Goal: Transaction & Acquisition: Purchase product/service

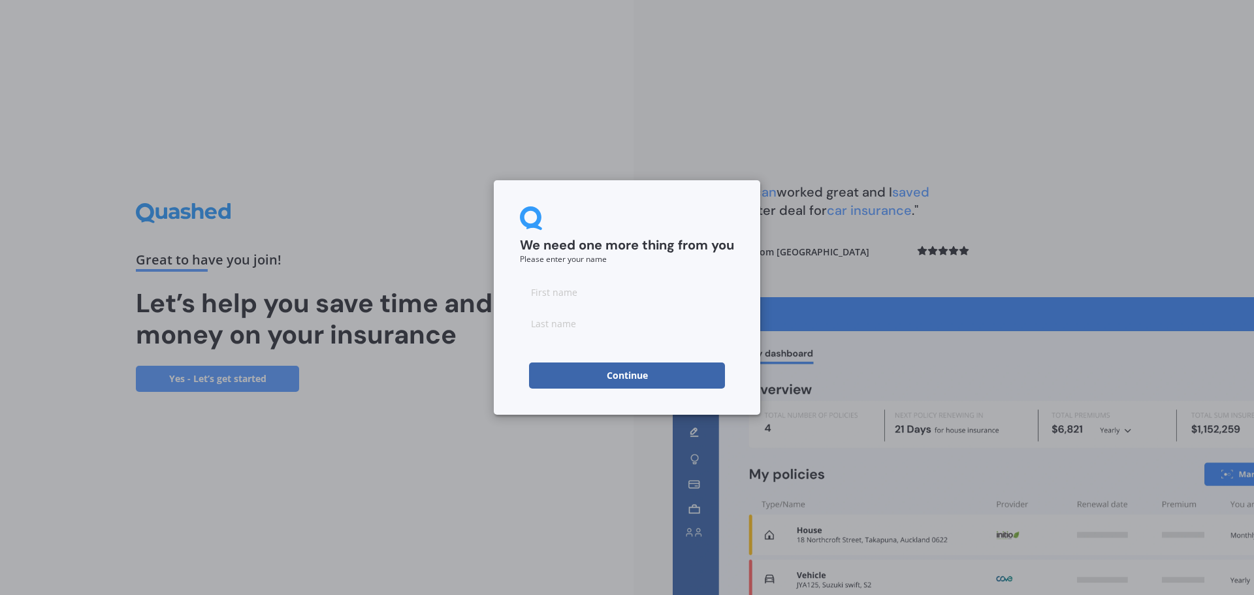
click at [575, 288] on input at bounding box center [627, 292] width 214 height 26
type input "[PERSON_NAME]"
type input "Bohge"
click at [559, 382] on button "Continue" at bounding box center [627, 376] width 196 height 26
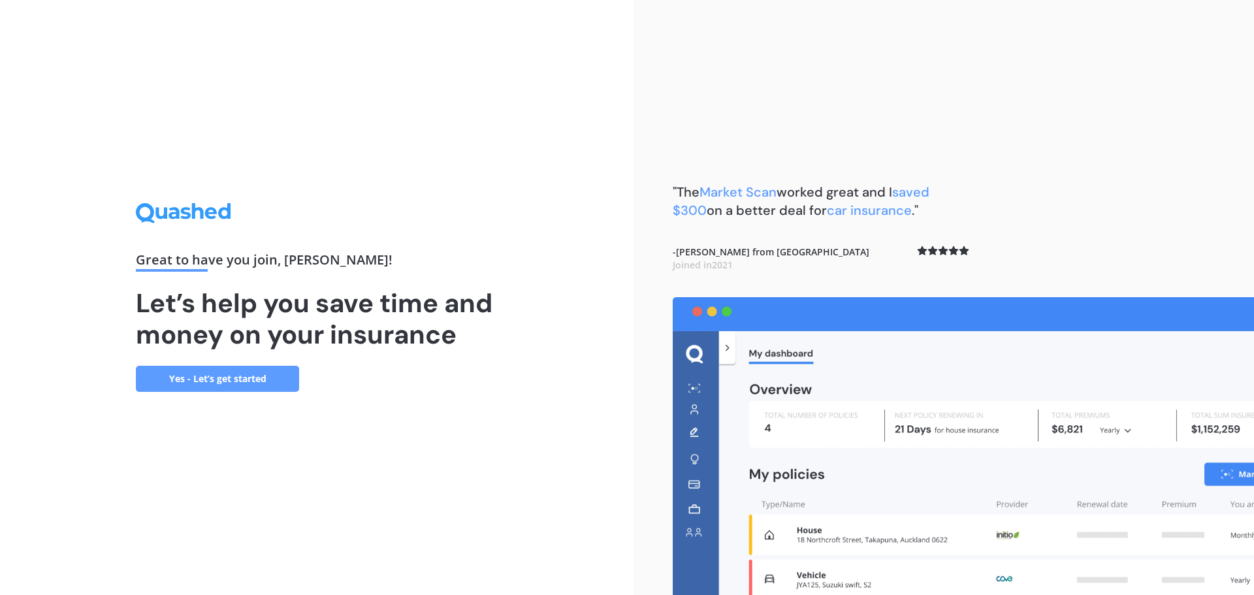
click at [208, 378] on link "Yes - Let’s get started" at bounding box center [217, 379] width 163 height 26
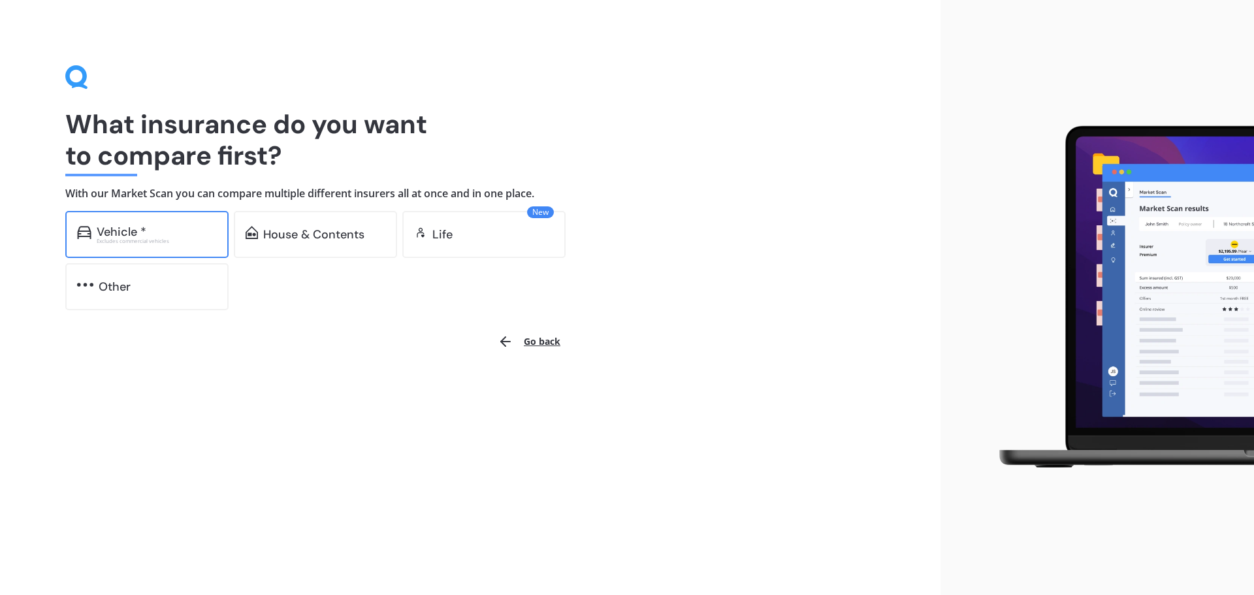
click at [196, 246] on div "Vehicle * Excludes commercial vehicles" at bounding box center [146, 234] width 163 height 47
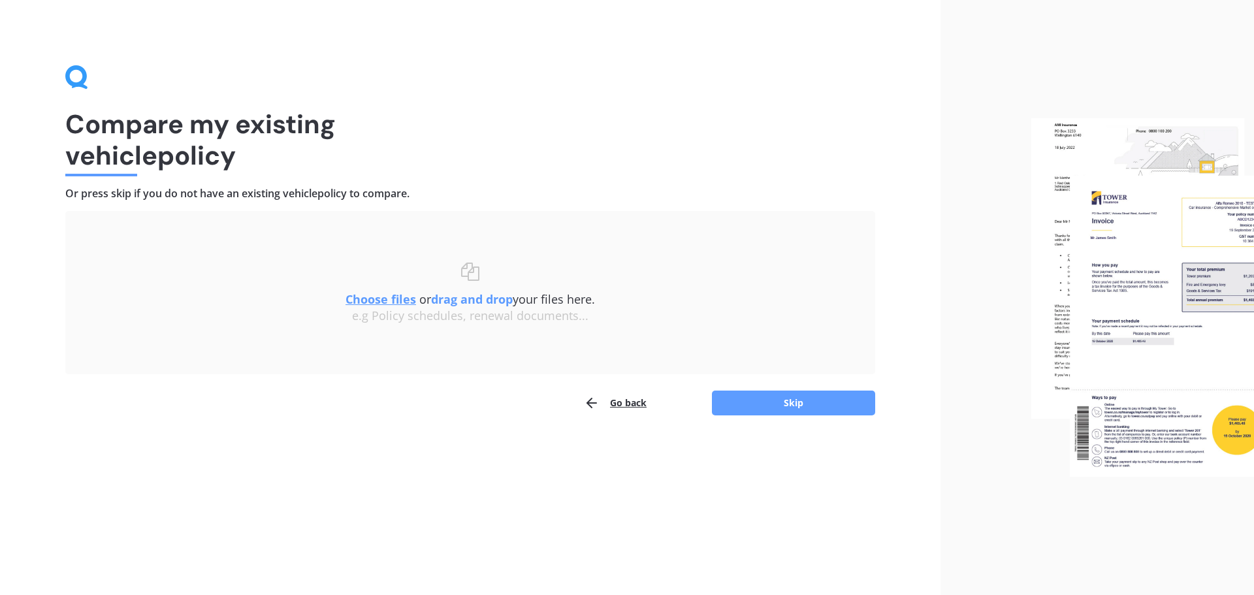
click at [775, 418] on div "Compare my existing vehicle policy Or press skip if you do not have an existing…" at bounding box center [470, 297] width 941 height 595
click at [784, 393] on button "Skip" at bounding box center [793, 403] width 163 height 25
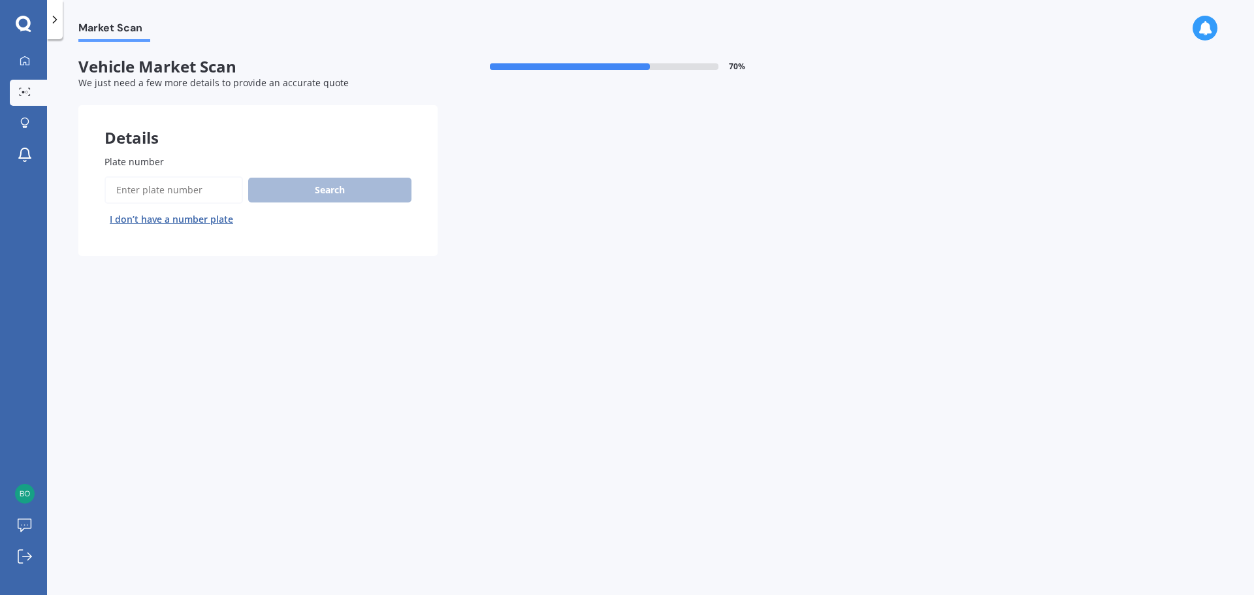
click at [164, 190] on input "Plate number" at bounding box center [174, 189] width 138 height 27
type input "qty503"
click at [0, 0] on button "Next" at bounding box center [0, 0] width 0 height 0
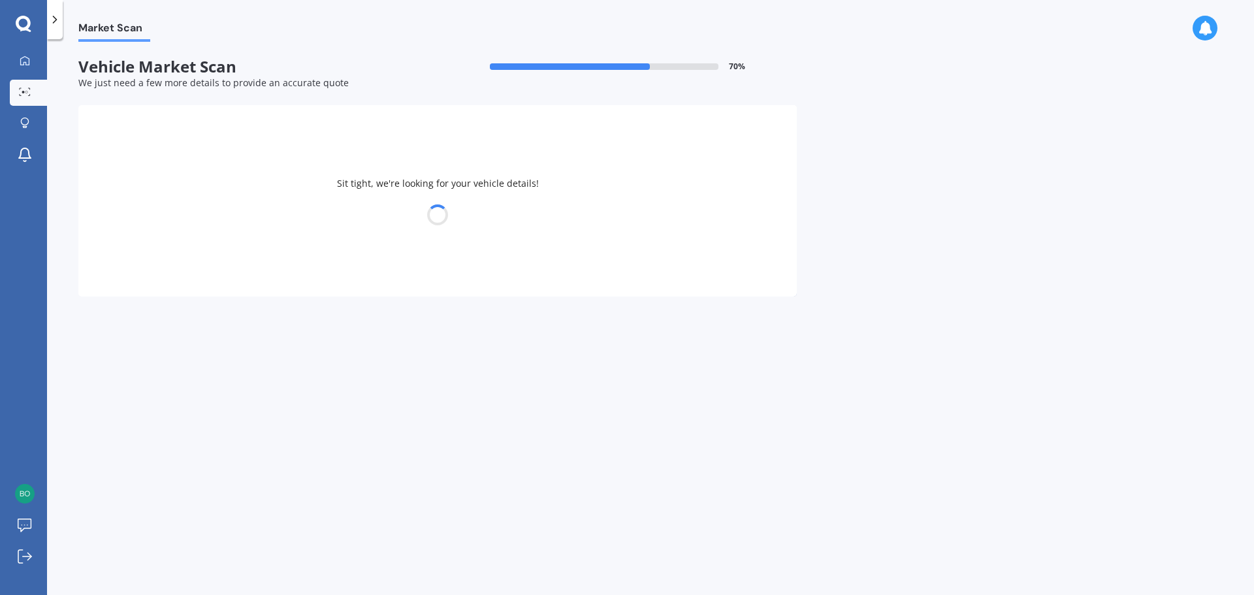
select select "TOYOTA"
select select "HIACE"
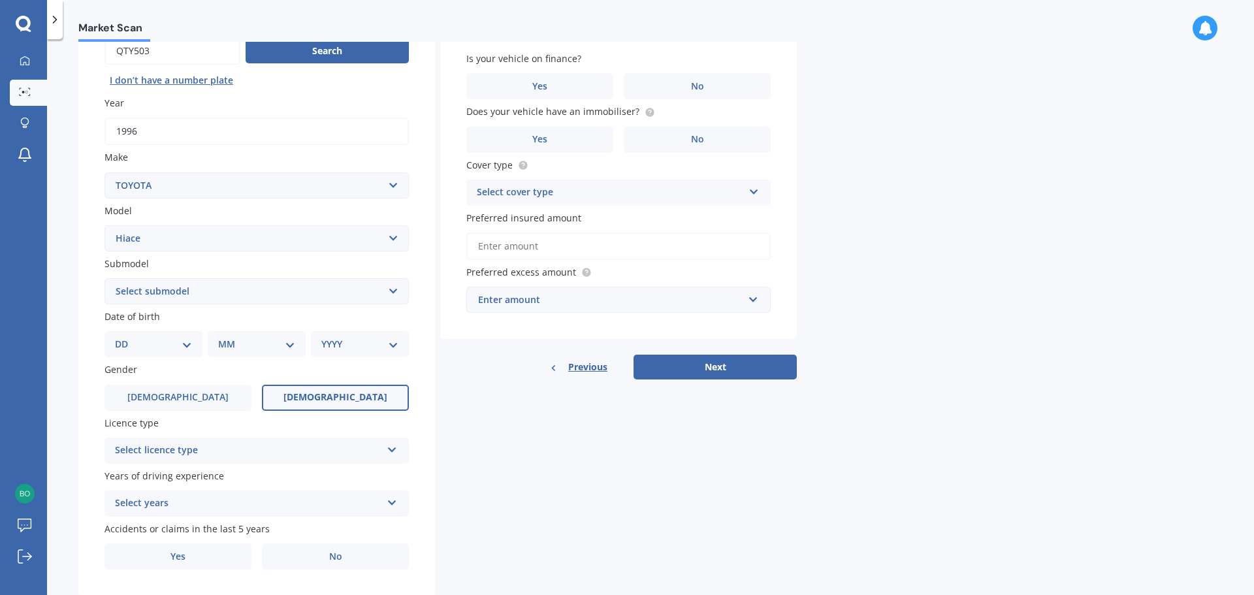
scroll to position [140, 0]
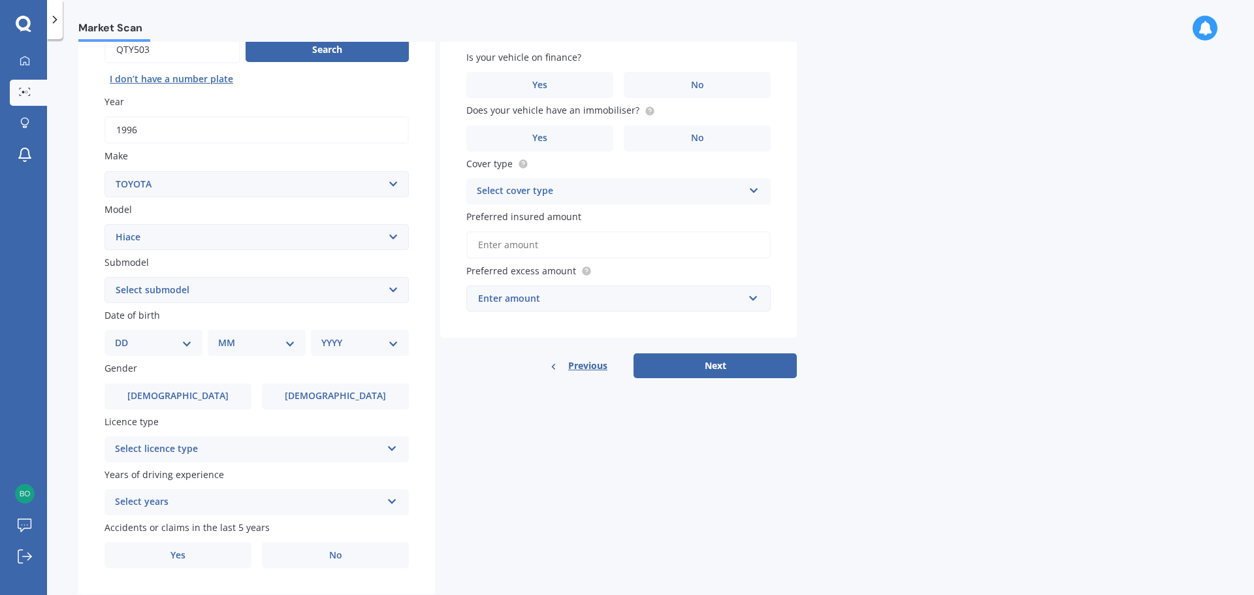
click at [340, 292] on select "Select submodel Diesel Light Van Turbo Diesel Turbo diesel 4WD Van Van petrol 4…" at bounding box center [257, 290] width 304 height 26
select select "DIESEL"
click at [105, 277] on select "Select submodel Diesel Light Van Turbo Diesel Turbo diesel 4WD Van Van petrol 4…" at bounding box center [257, 290] width 304 height 26
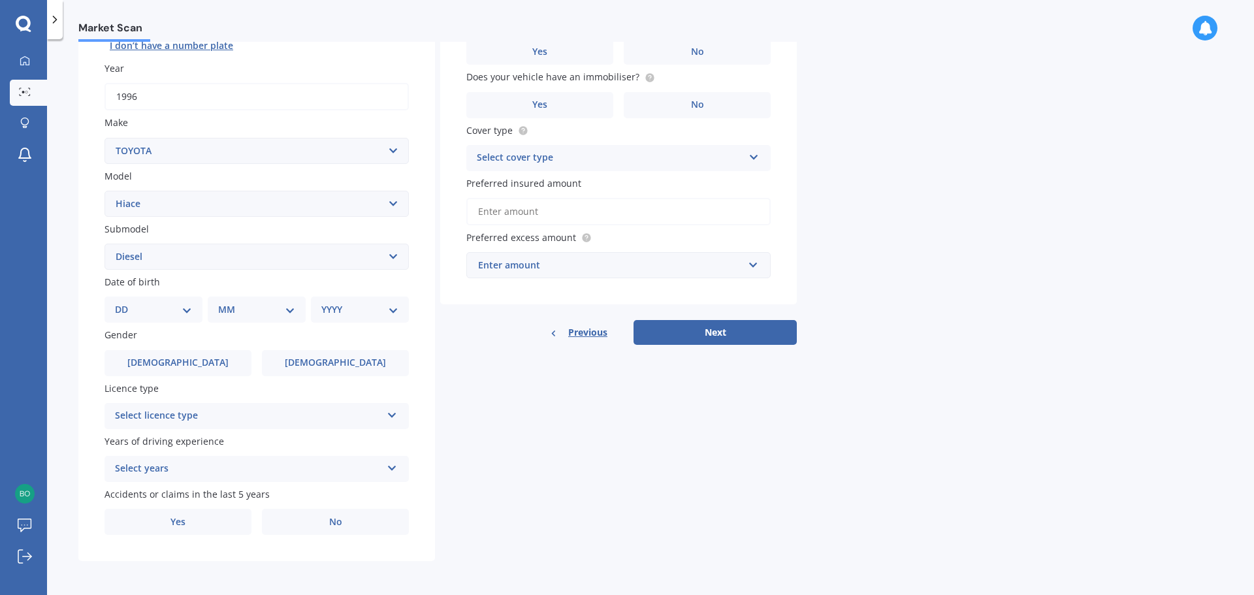
click at [150, 305] on select "DD 01 02 03 04 05 06 07 08 09 10 11 12 13 14 15 16 17 18 19 20 21 22 23 24 25 2…" at bounding box center [153, 309] width 77 height 14
select select "24"
click at [125, 302] on select "DD 01 02 03 04 05 06 07 08 09 10 11 12 13 14 15 16 17 18 19 20 21 22 23 24 25 2…" at bounding box center [153, 309] width 77 height 14
click at [244, 311] on select "MM 01 02 03 04 05 06 07 08 09 10 11 12" at bounding box center [259, 309] width 72 height 14
select select "09"
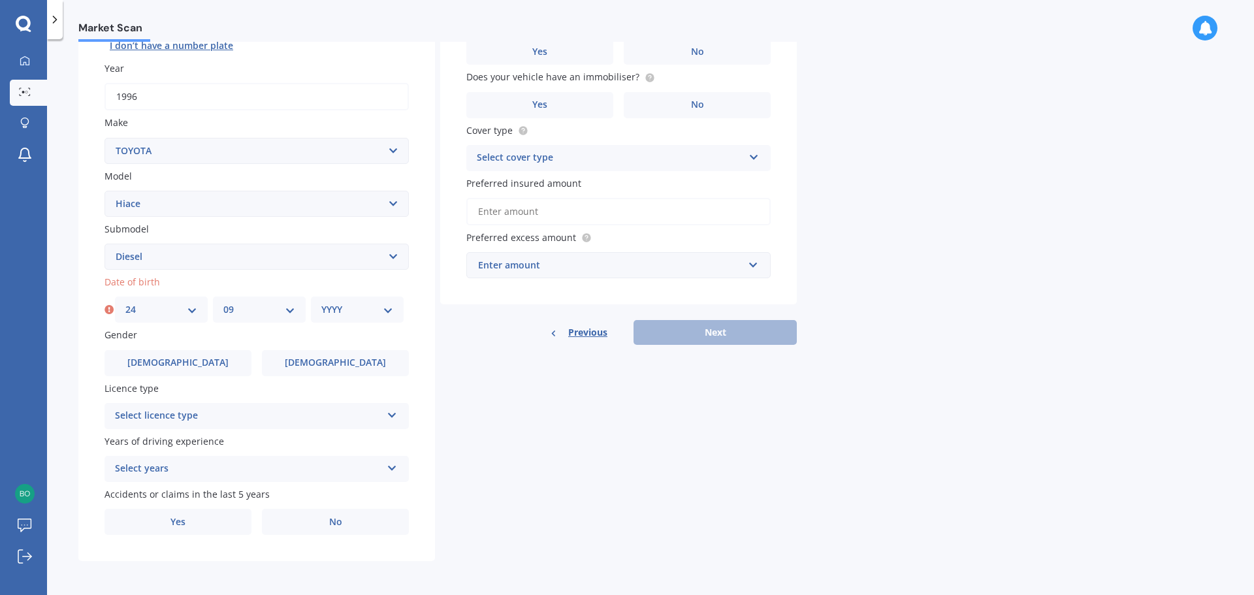
click at [223, 302] on select "MM 01 02 03 04 05 06 07 08 09 10 11 12" at bounding box center [259, 309] width 72 height 14
click at [341, 303] on select "YYYY 2025 2024 2023 2022 2021 2020 2019 2018 2017 2016 2015 2014 2013 2012 2011…" at bounding box center [357, 309] width 72 height 14
select select "1996"
click at [321, 302] on select "YYYY 2025 2024 2023 2022 2021 2020 2019 2018 2017 2016 2015 2014 2013 2012 2011…" at bounding box center [357, 309] width 72 height 14
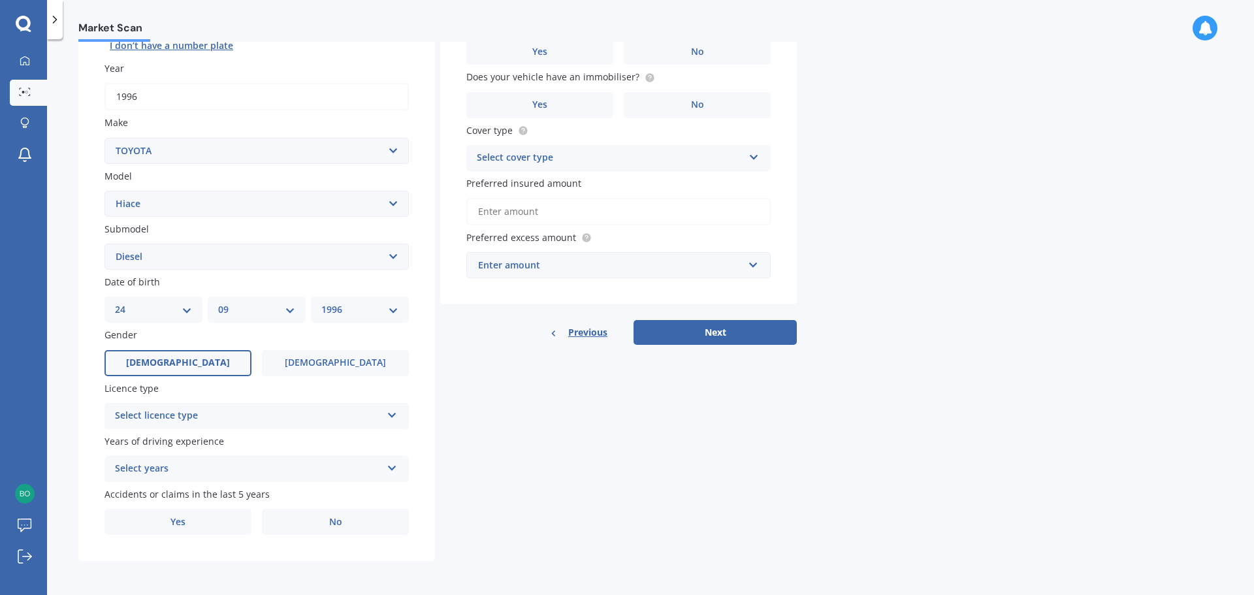
click at [201, 351] on label "[DEMOGRAPHIC_DATA]" at bounding box center [178, 363] width 147 height 26
click at [0, 0] on input "[DEMOGRAPHIC_DATA]" at bounding box center [0, 0] width 0 height 0
click at [253, 419] on div "Select licence type" at bounding box center [248, 416] width 267 height 16
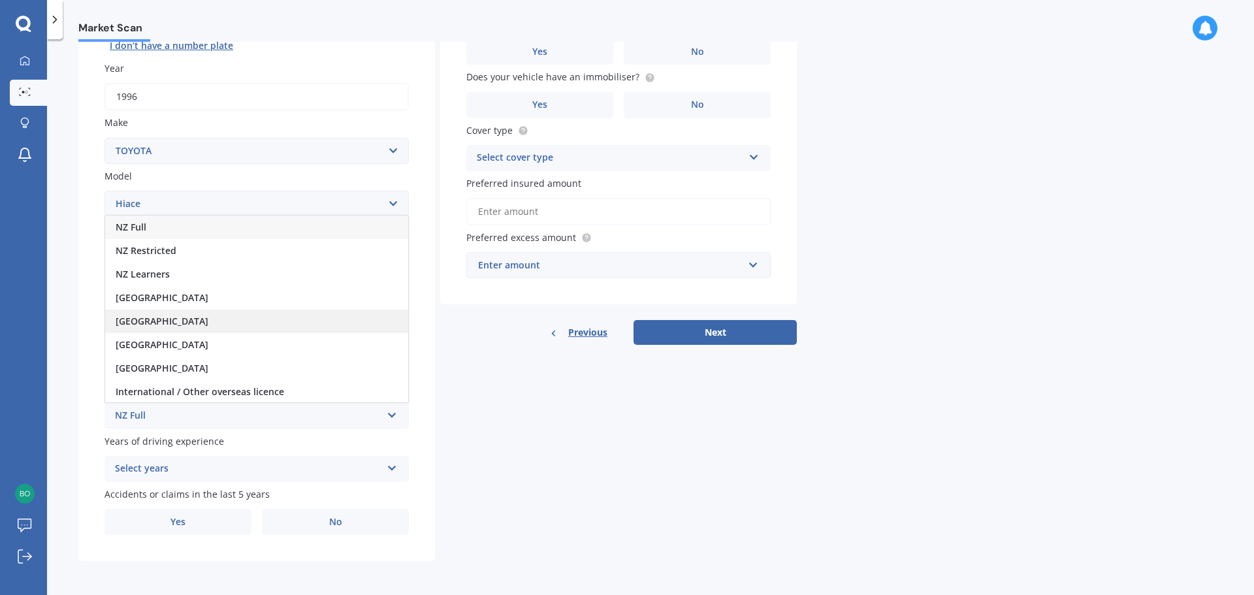
scroll to position [1, 0]
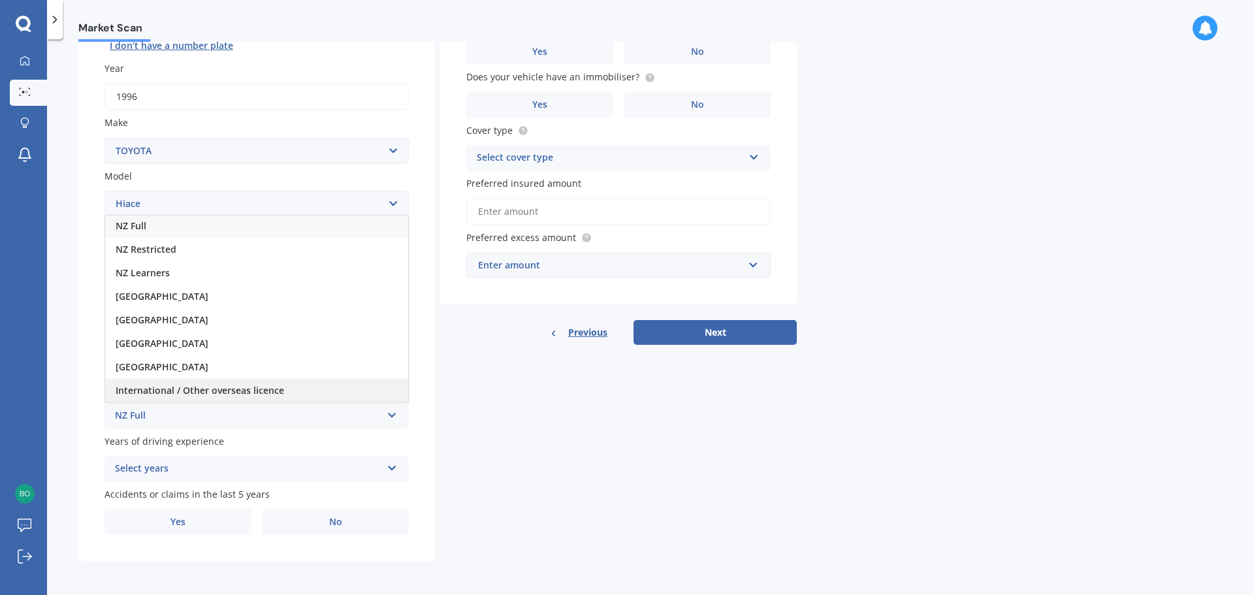
click at [247, 391] on span "International / Other overseas licence" at bounding box center [200, 390] width 169 height 12
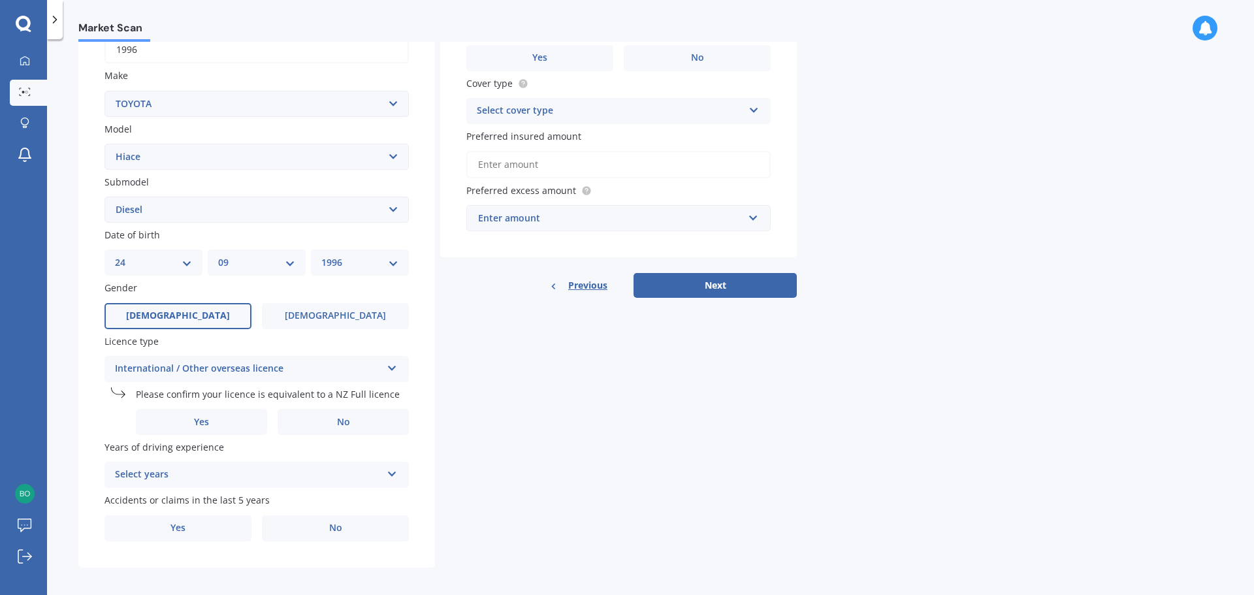
scroll to position [227, 0]
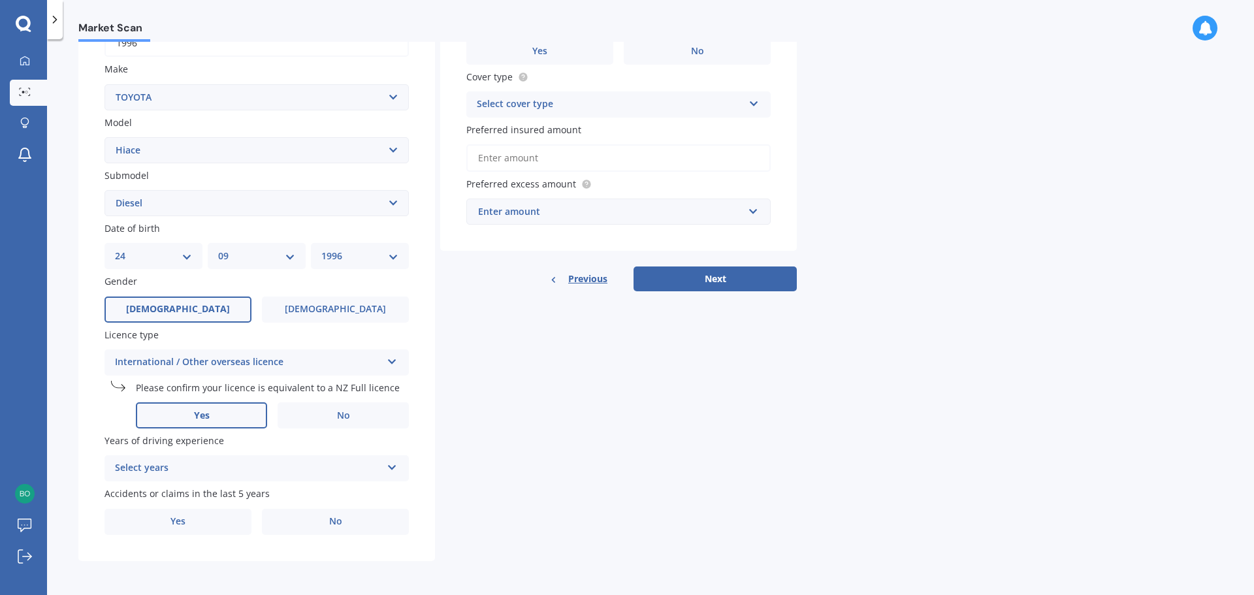
click at [223, 418] on label "Yes" at bounding box center [201, 415] width 131 height 26
click at [0, 0] on input "Yes" at bounding box center [0, 0] width 0 height 0
click at [335, 479] on div "Select years 5 or more years 4 years 3 years 2 years 1 year" at bounding box center [257, 468] width 304 height 26
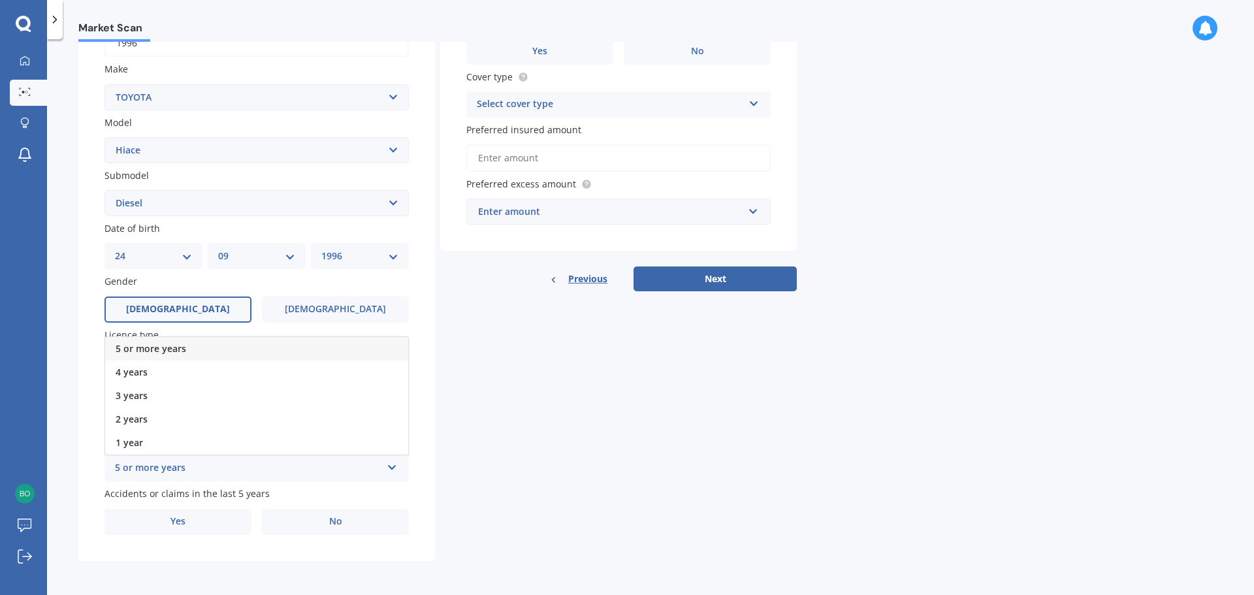
click at [233, 343] on div "5 or more years" at bounding box center [256, 349] width 303 height 24
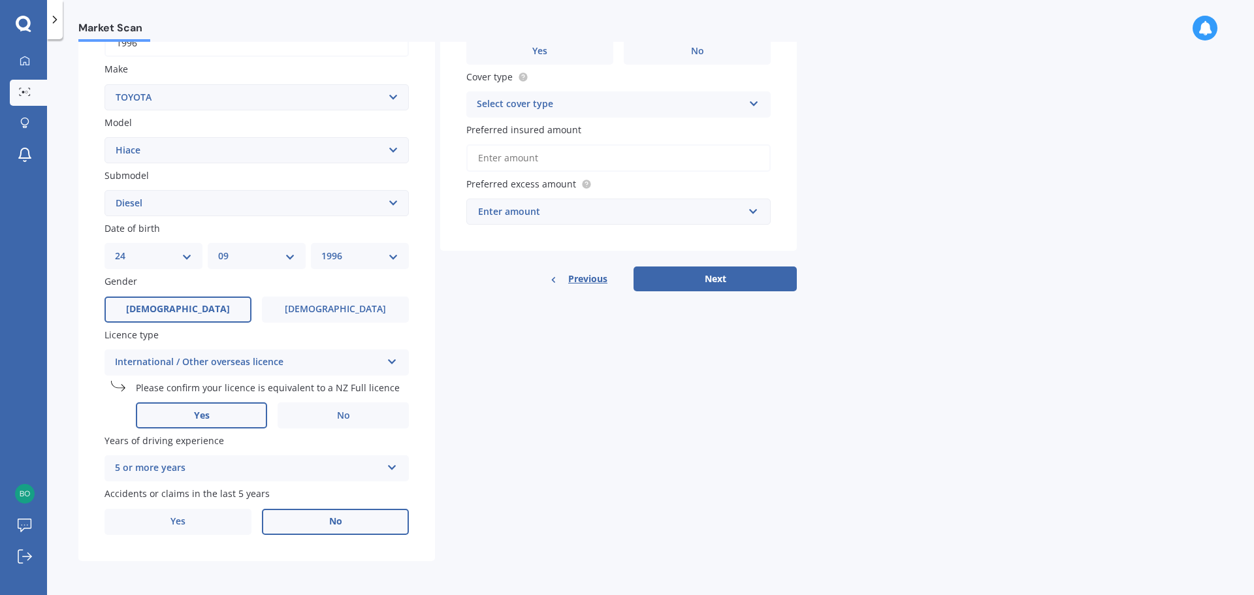
click at [288, 526] on label "No" at bounding box center [335, 522] width 147 height 26
click at [0, 0] on input "No" at bounding box center [0, 0] width 0 height 0
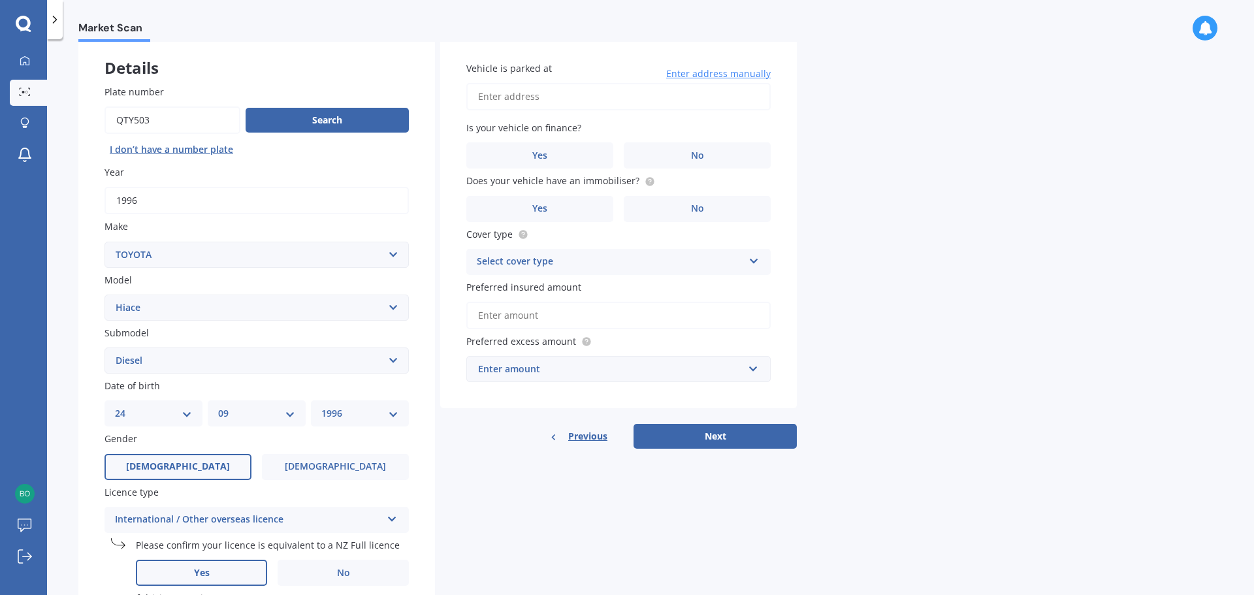
scroll to position [0, 0]
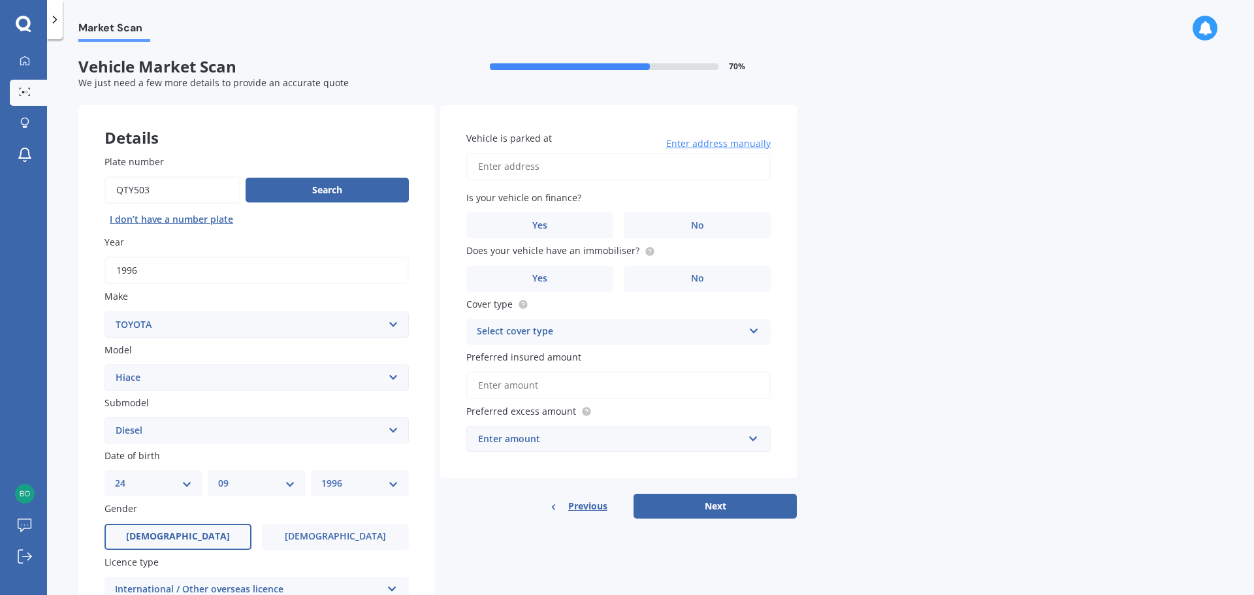
click at [539, 166] on input "Vehicle is parked at" at bounding box center [618, 166] width 304 height 27
type input "[STREET_ADDRESS][PERSON_NAME]"
click at [665, 231] on label "No" at bounding box center [697, 225] width 147 height 26
click at [0, 0] on input "No" at bounding box center [0, 0] width 0 height 0
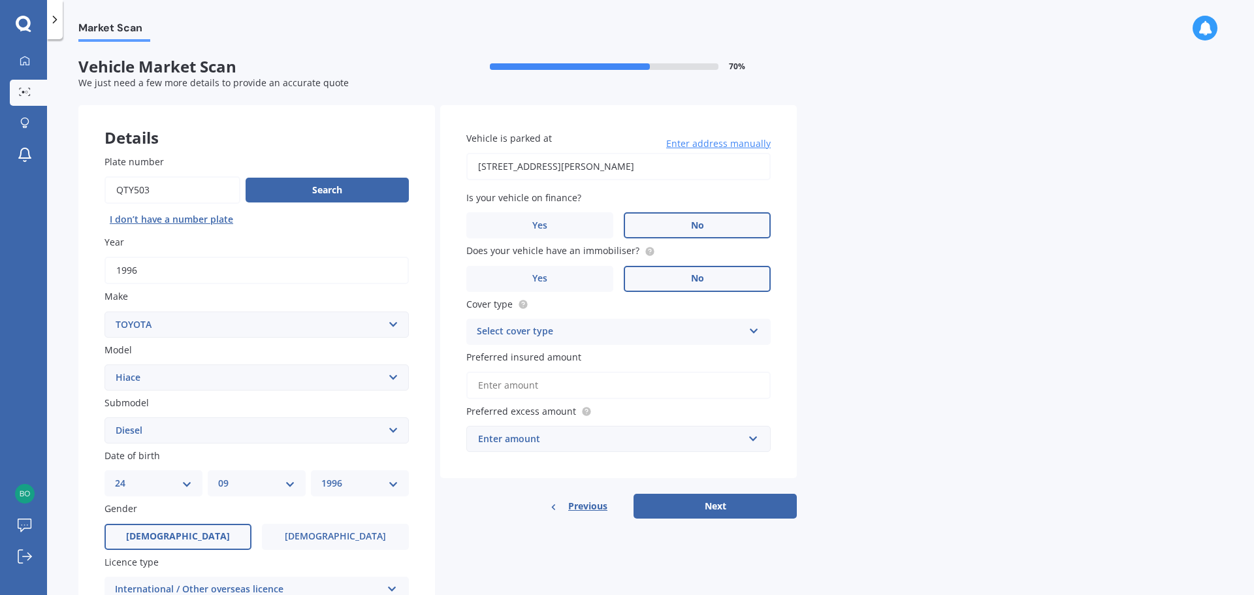
click at [668, 280] on label "No" at bounding box center [697, 279] width 147 height 26
click at [0, 0] on input "No" at bounding box center [0, 0] width 0 height 0
click at [648, 252] on circle at bounding box center [649, 251] width 8 height 8
click at [562, 278] on label "Yes" at bounding box center [539, 279] width 147 height 26
click at [0, 0] on input "Yes" at bounding box center [0, 0] width 0 height 0
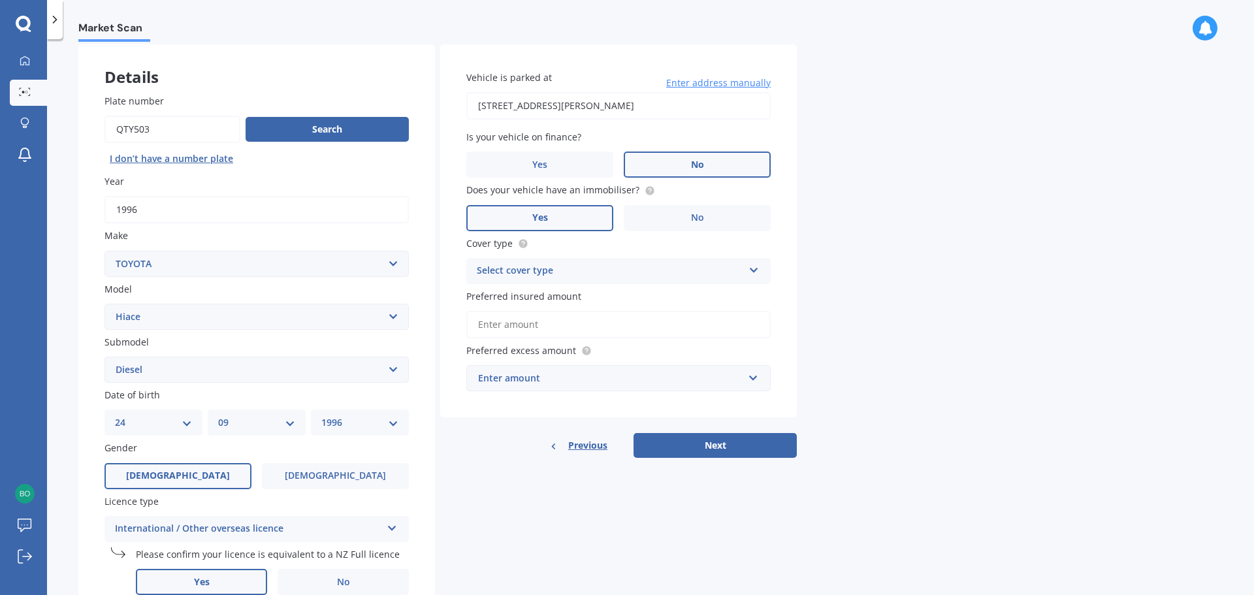
scroll to position [61, 0]
click at [751, 267] on icon at bounding box center [754, 267] width 11 height 9
click at [653, 301] on div "Comprehensive" at bounding box center [618, 296] width 303 height 24
click at [653, 325] on input "Preferred insured amount" at bounding box center [618, 323] width 304 height 27
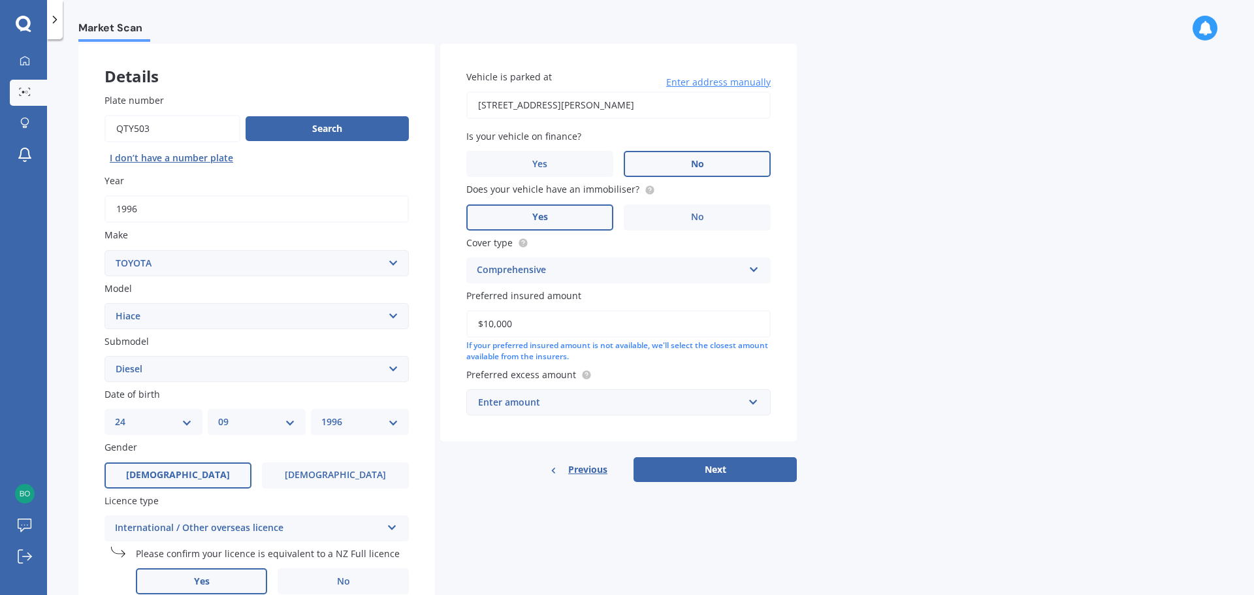
type input "$10,000"
click at [707, 412] on input "text" at bounding box center [614, 402] width 293 height 25
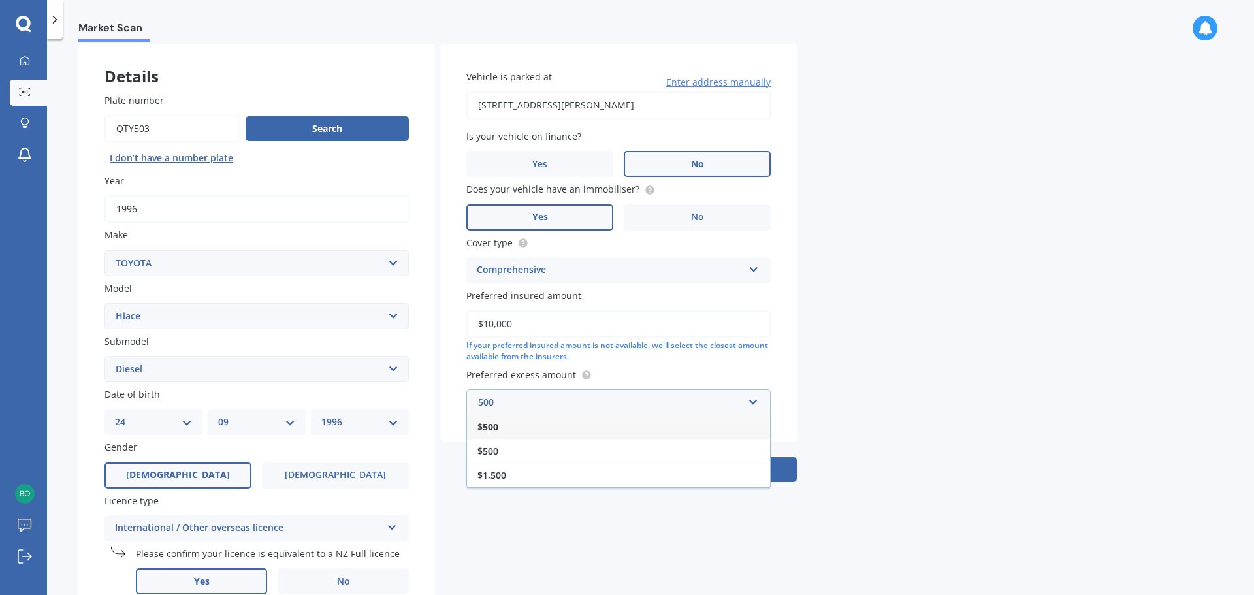
type input "500"
click at [665, 430] on div "$ 500" at bounding box center [618, 427] width 303 height 24
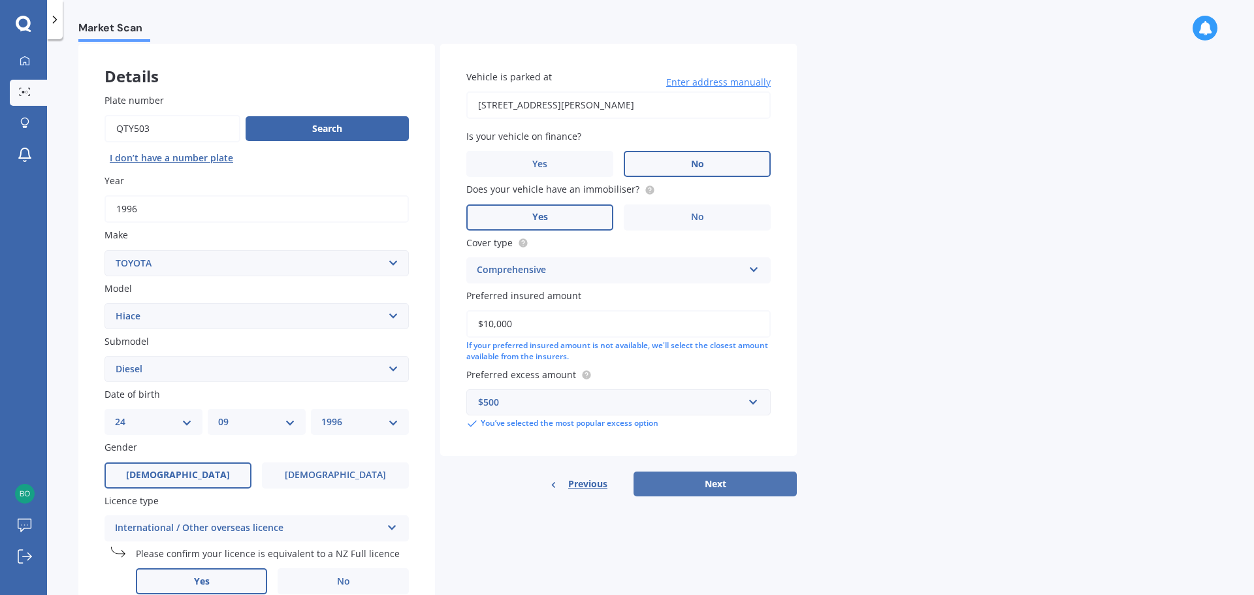
click at [729, 486] on button "Next" at bounding box center [715, 484] width 163 height 25
select select "24"
select select "09"
select select "1996"
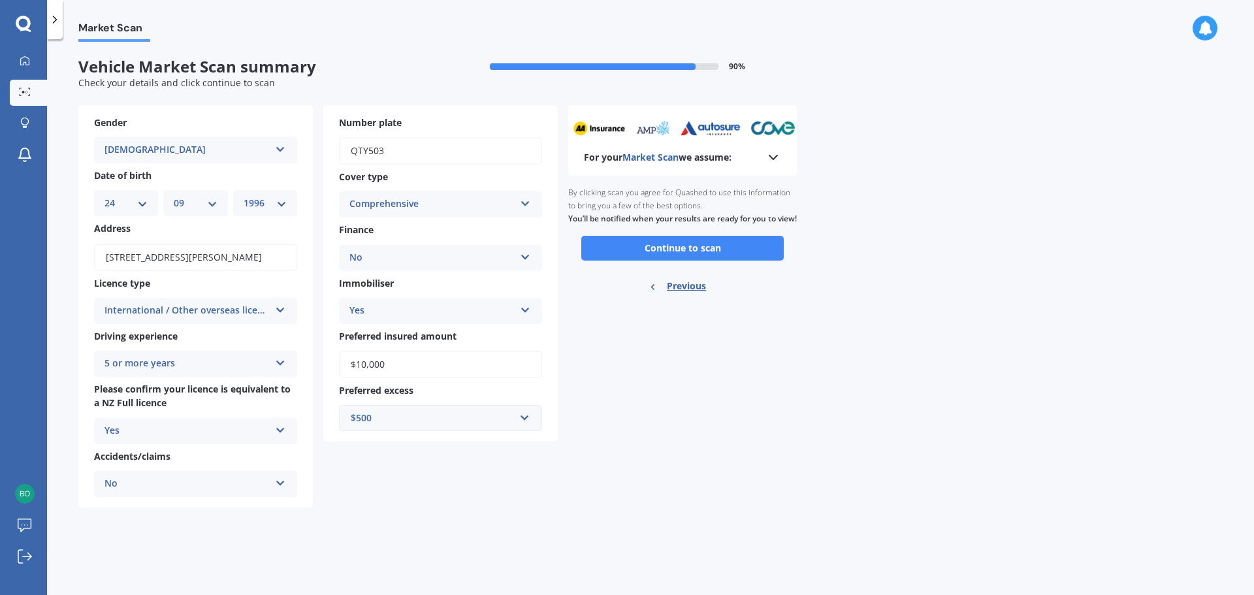
scroll to position [0, 0]
click at [735, 255] on button "Continue to scan" at bounding box center [682, 248] width 203 height 25
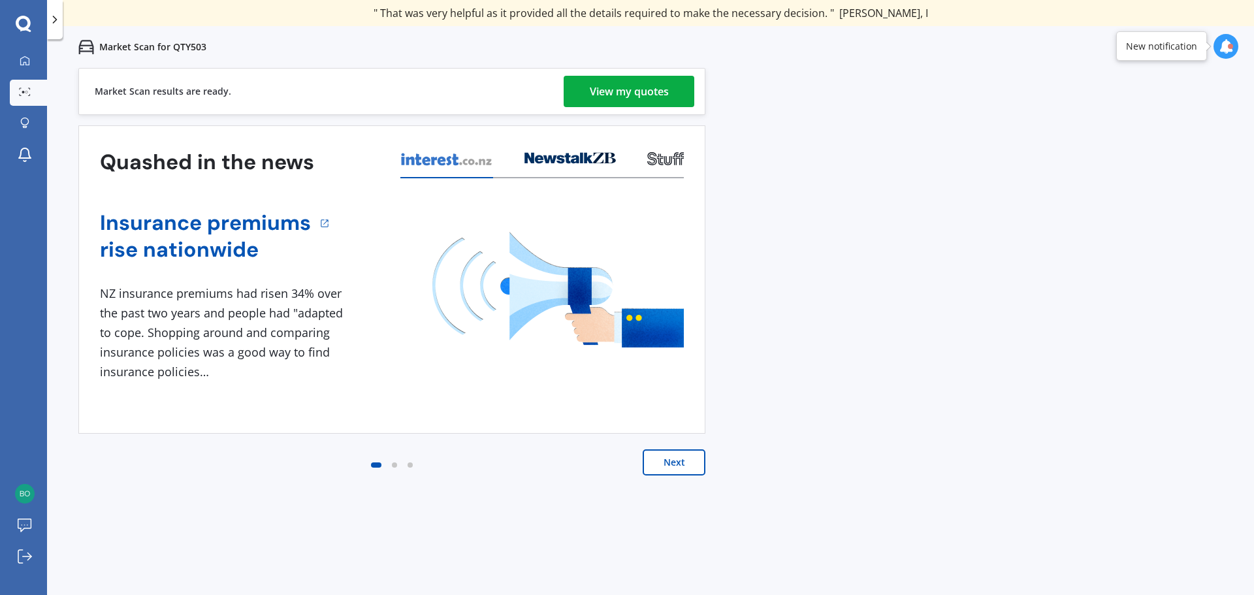
click at [598, 101] on div "View my quotes" at bounding box center [629, 91] width 79 height 31
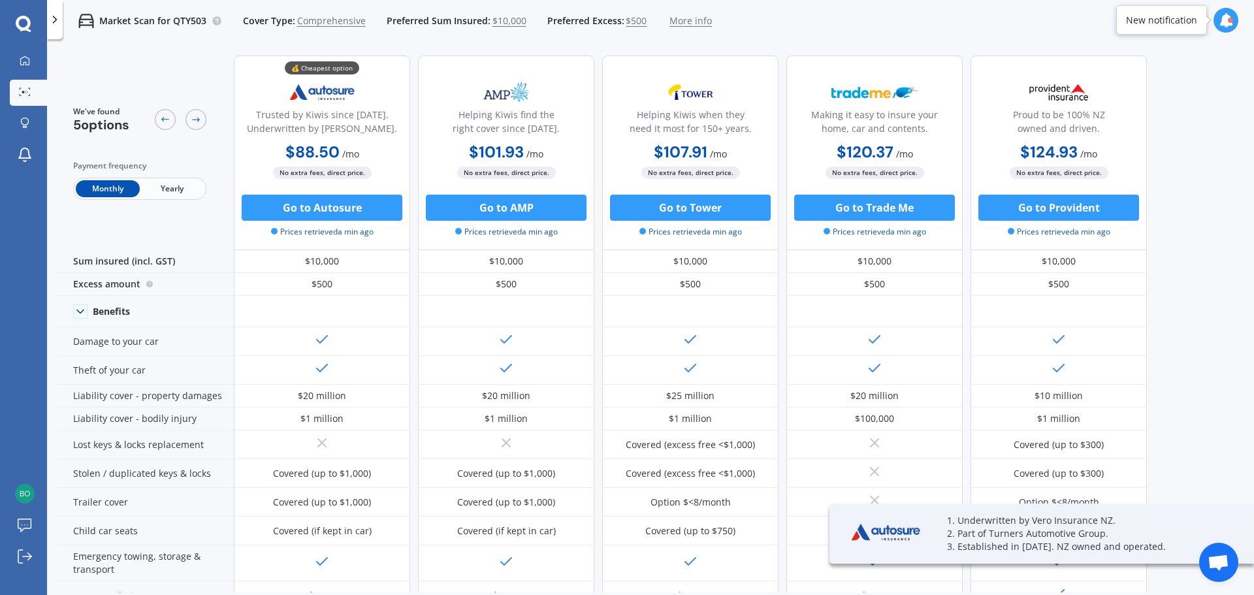
click at [182, 195] on span "Yearly" at bounding box center [172, 188] width 64 height 17
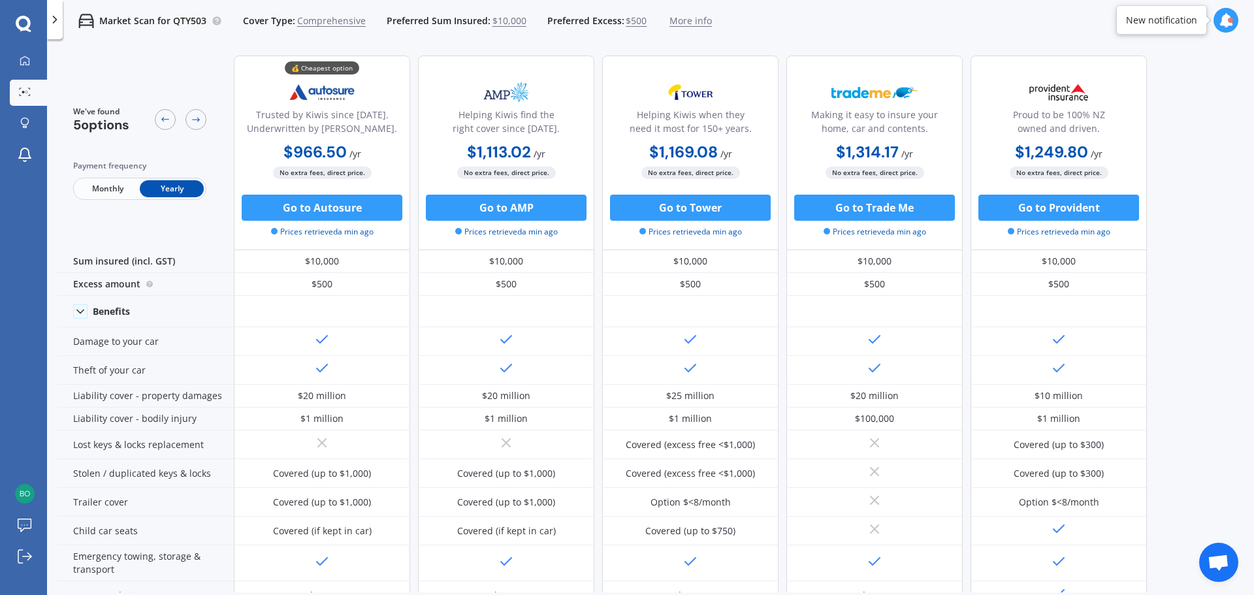
click at [685, 22] on span "More info" at bounding box center [691, 20] width 42 height 13
